Goal: Navigation & Orientation: Find specific page/section

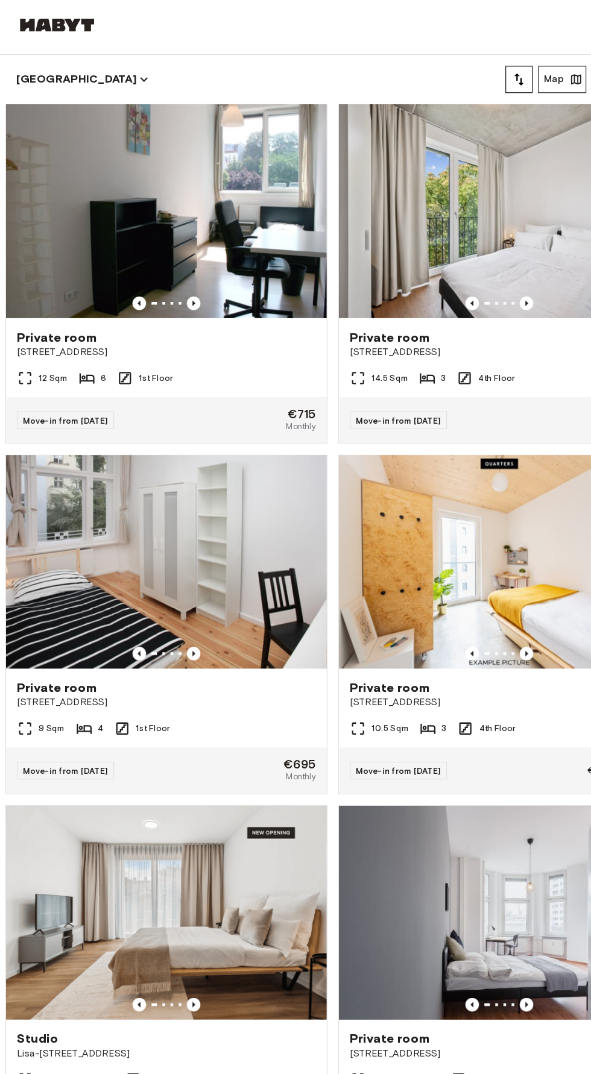
click at [502, 60] on button "Map" at bounding box center [498, 70] width 43 height 24
